Goal: Task Accomplishment & Management: Complete application form

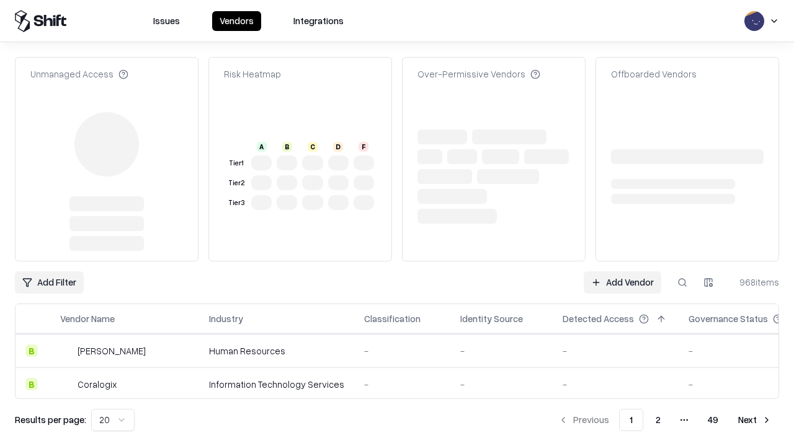
click at [622, 272] on link "Add Vendor" at bounding box center [621, 283] width 77 height 22
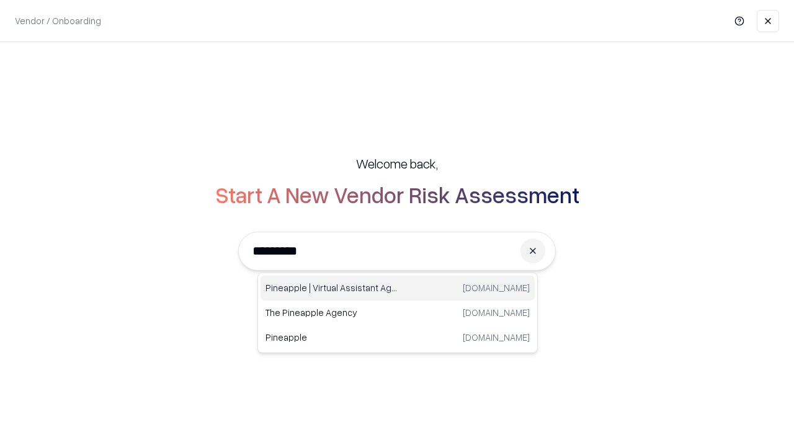
click at [397, 288] on div "Pineapple | Virtual Assistant Agency [DOMAIN_NAME]" at bounding box center [397, 288] width 274 height 25
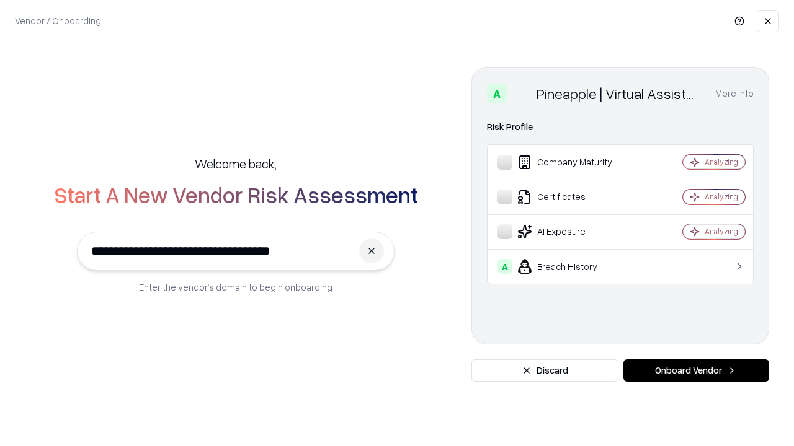
type input "**********"
click at [696, 371] on button "Onboard Vendor" at bounding box center [696, 371] width 146 height 22
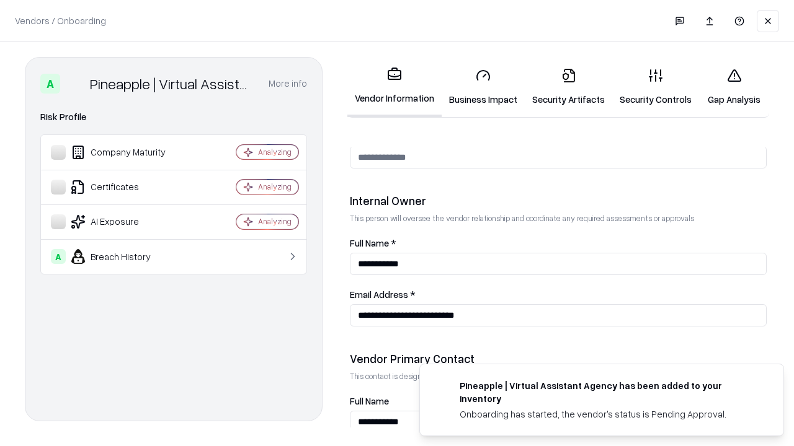
scroll to position [642, 0]
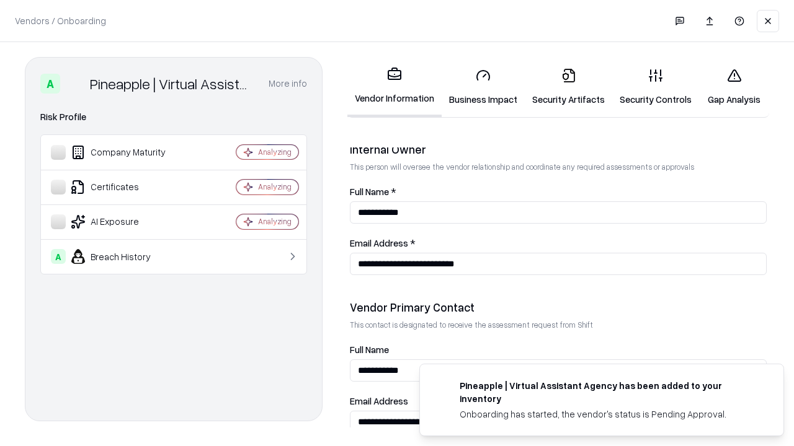
click at [568, 87] on link "Security Artifacts" at bounding box center [568, 87] width 87 height 58
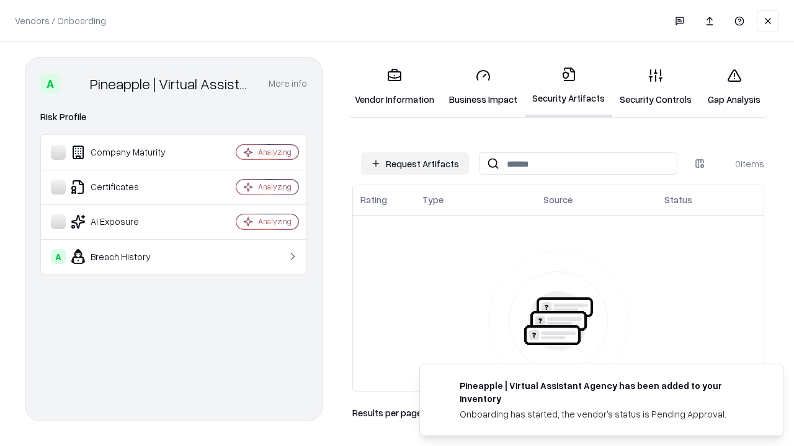
click at [415, 164] on button "Request Artifacts" at bounding box center [415, 164] width 108 height 22
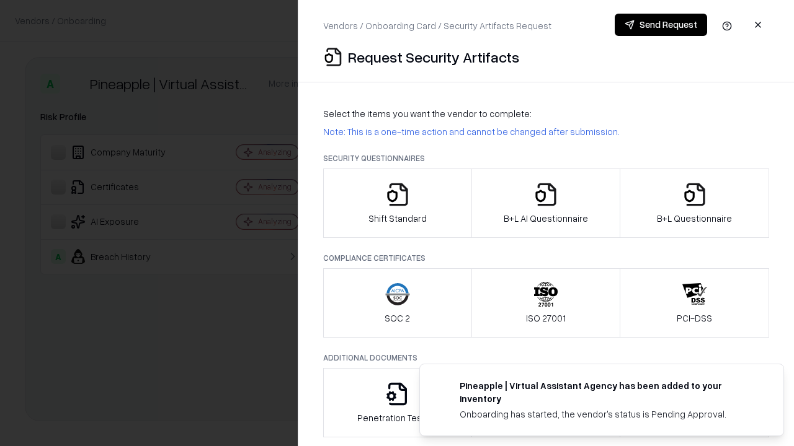
click at [694, 203] on icon "button" at bounding box center [694, 194] width 25 height 25
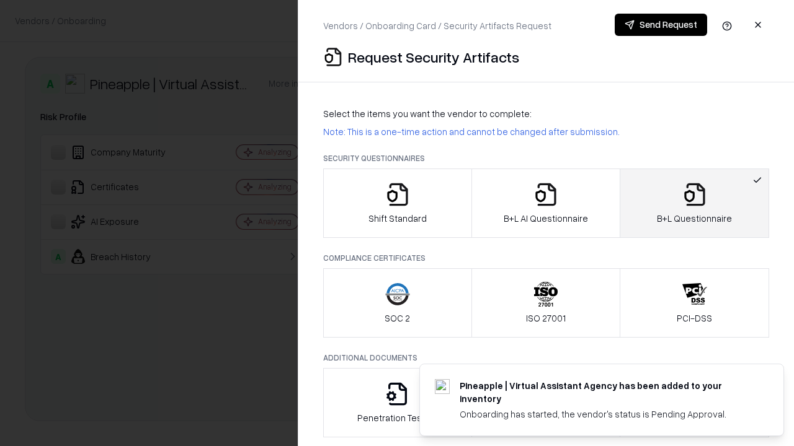
click at [545, 203] on icon "button" at bounding box center [545, 194] width 25 height 25
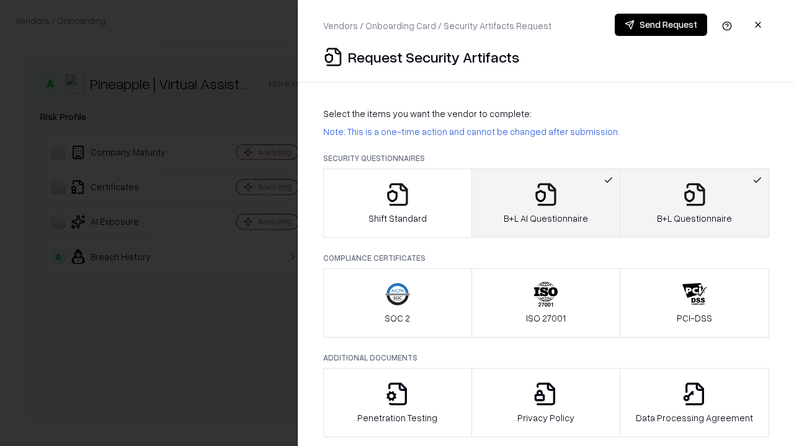
click at [660, 25] on button "Send Request" at bounding box center [660, 25] width 92 height 22
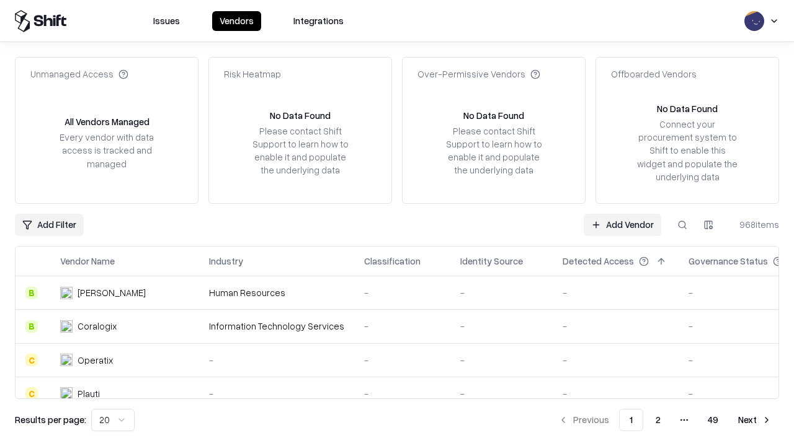
click at [682, 224] on button at bounding box center [682, 225] width 22 height 22
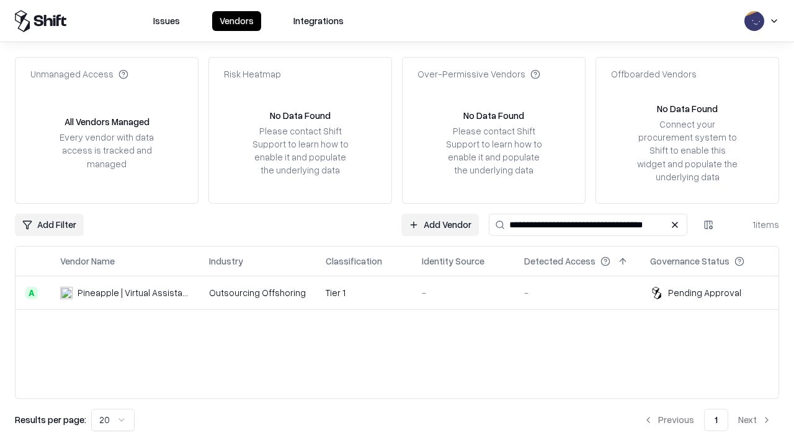
type input "**********"
click at [404, 293] on td "Tier 1" at bounding box center [364, 293] width 96 height 33
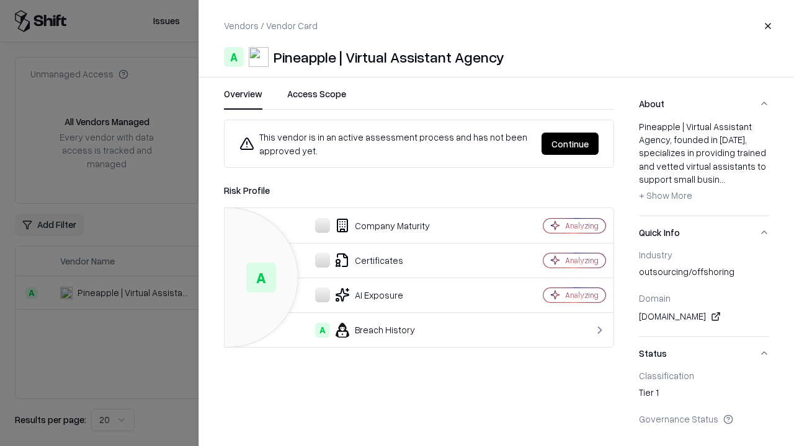
click at [570, 144] on button "Continue" at bounding box center [569, 144] width 57 height 22
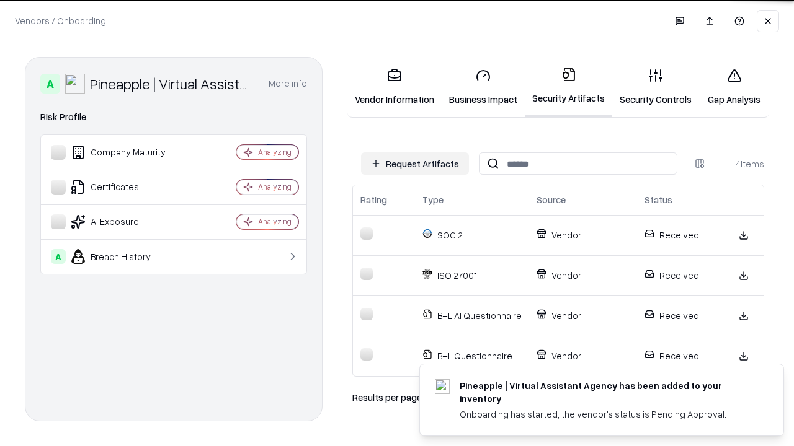
click at [733, 87] on link "Gap Analysis" at bounding box center [734, 87] width 70 height 58
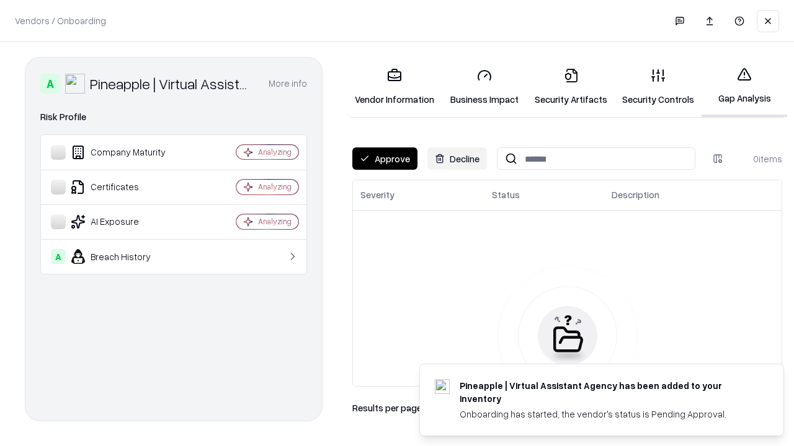
click at [384, 159] on button "Approve" at bounding box center [384, 159] width 65 height 22
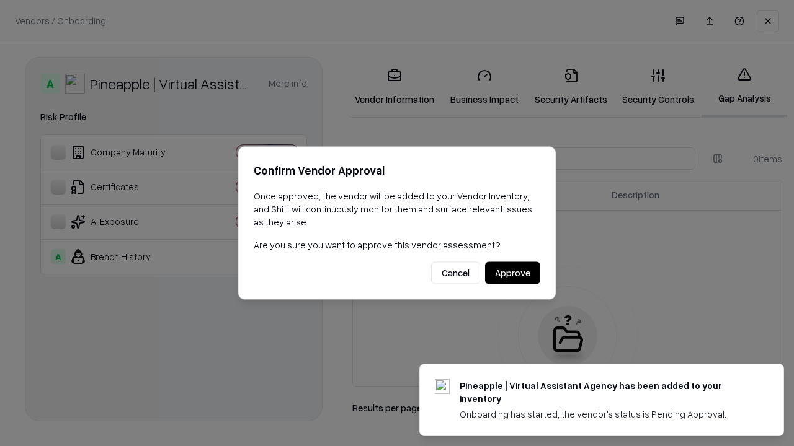
click at [512, 273] on button "Approve" at bounding box center [512, 273] width 55 height 22
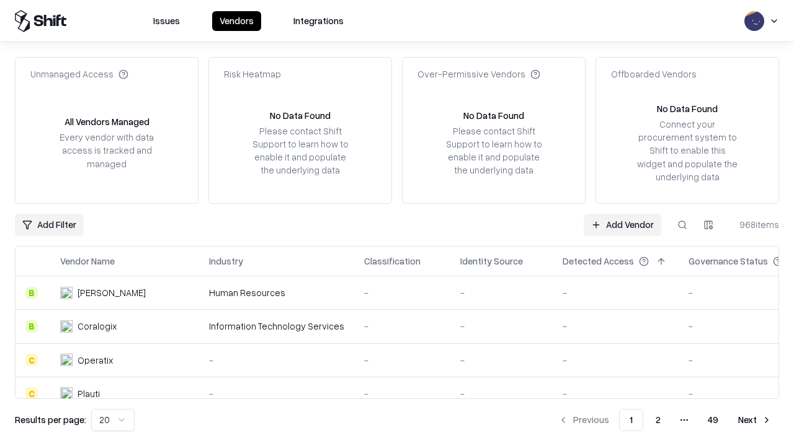
type input "**********"
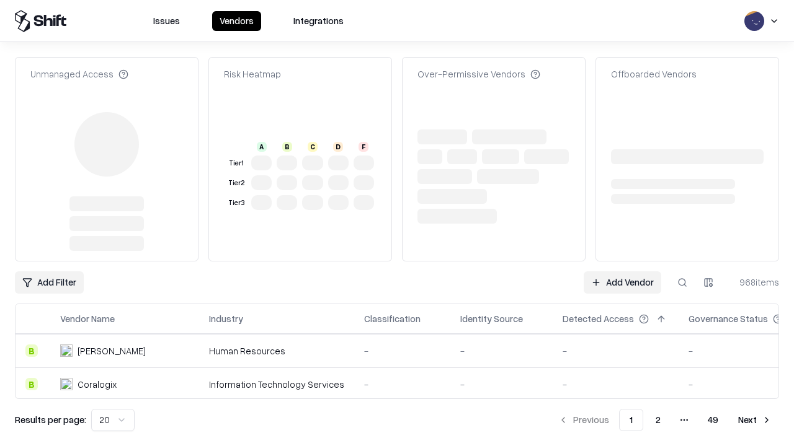
click at [622, 272] on link "Add Vendor" at bounding box center [621, 283] width 77 height 22
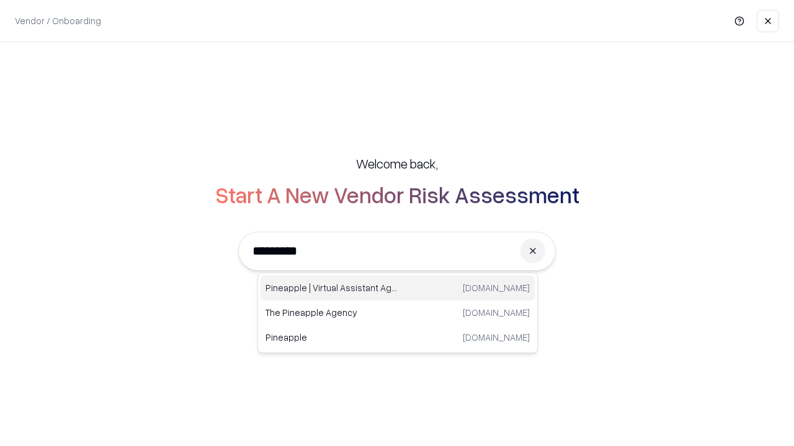
click at [397, 288] on div "Pineapple | Virtual Assistant Agency trypineapple.com" at bounding box center [397, 288] width 274 height 25
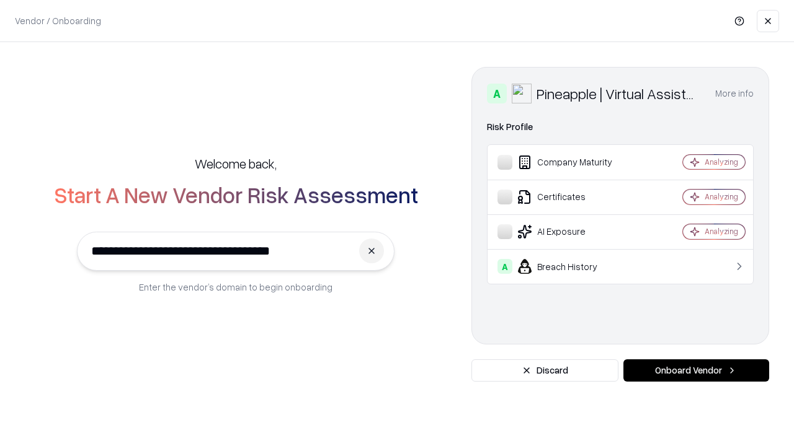
type input "**********"
click at [696, 371] on button "Onboard Vendor" at bounding box center [696, 371] width 146 height 22
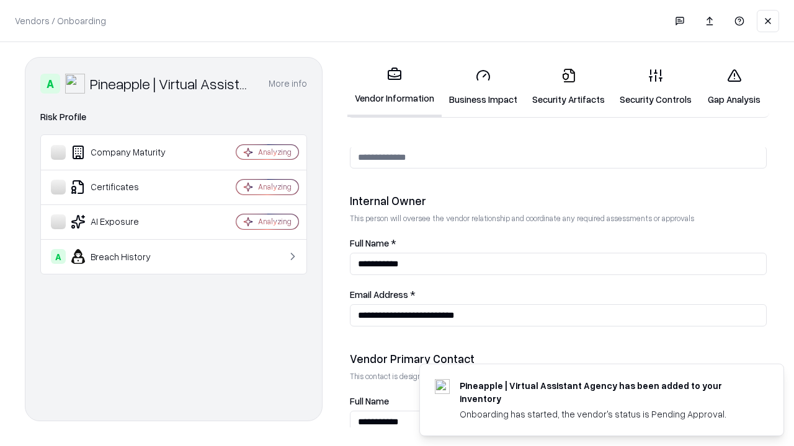
scroll to position [642, 0]
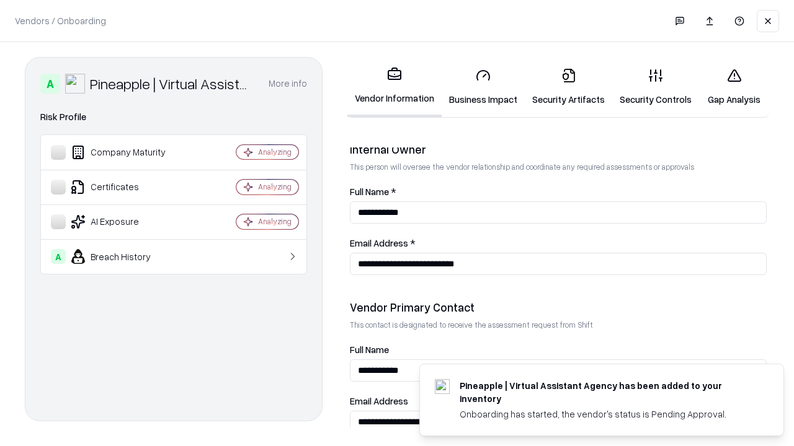
click at [733, 87] on link "Gap Analysis" at bounding box center [734, 87] width 70 height 58
